Goal: Entertainment & Leisure: Consume media (video, audio)

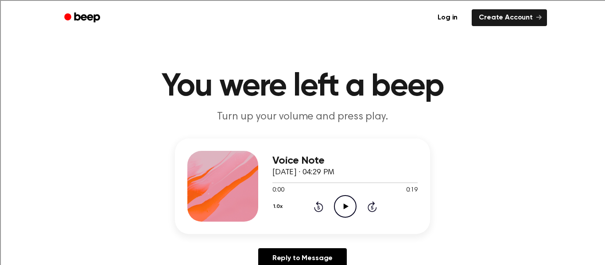
click at [347, 207] on icon at bounding box center [345, 207] width 5 height 6
click at [338, 206] on icon "Play Audio" at bounding box center [345, 206] width 23 height 23
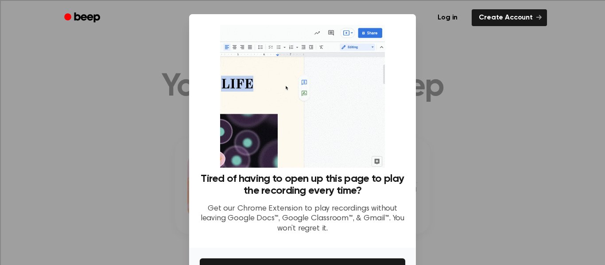
click at [431, 80] on div at bounding box center [302, 132] width 605 height 265
click at [446, 154] on div at bounding box center [302, 132] width 605 height 265
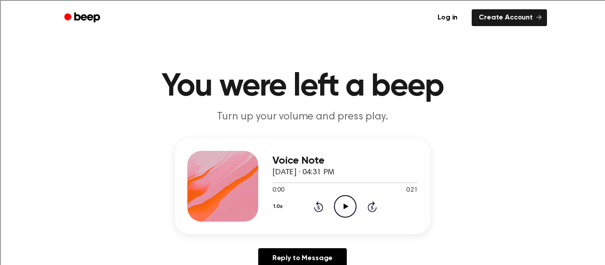
click at [348, 210] on icon "Play Audio" at bounding box center [345, 206] width 23 height 23
click at [341, 206] on icon "Play Audio" at bounding box center [345, 206] width 23 height 23
click at [343, 203] on icon "Play Audio" at bounding box center [345, 206] width 23 height 23
click at [343, 206] on icon at bounding box center [345, 207] width 5 height 6
click at [343, 205] on icon at bounding box center [345, 207] width 5 height 6
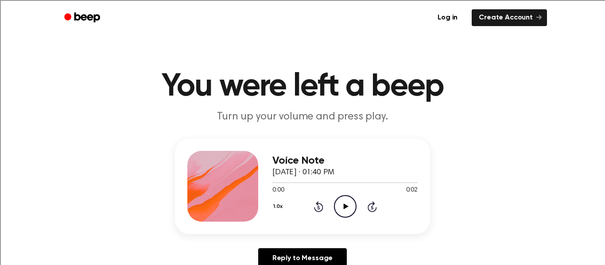
click at [345, 205] on icon at bounding box center [345, 207] width 5 height 6
click at [357, 209] on div "1.0x Rewind 5 seconds Play Audio Skip 5 seconds" at bounding box center [344, 206] width 145 height 23
click at [346, 206] on icon at bounding box center [345, 207] width 5 height 6
click at [341, 204] on icon "Play Audio" at bounding box center [345, 206] width 23 height 23
click at [345, 204] on icon "Play Audio" at bounding box center [345, 206] width 23 height 23
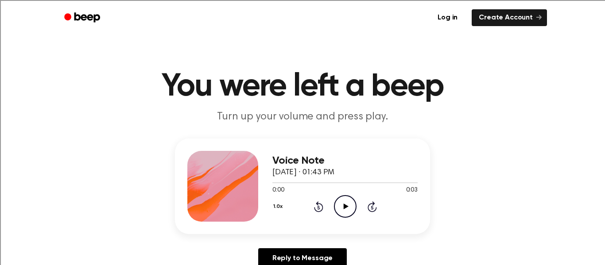
click at [343, 203] on icon "Play Audio" at bounding box center [345, 206] width 23 height 23
click at [351, 203] on icon "Play Audio" at bounding box center [345, 206] width 23 height 23
click at [341, 205] on icon "Play Audio" at bounding box center [345, 206] width 23 height 23
click at [343, 210] on icon "Play Audio" at bounding box center [345, 206] width 23 height 23
